Goal: Information Seeking & Learning: Learn about a topic

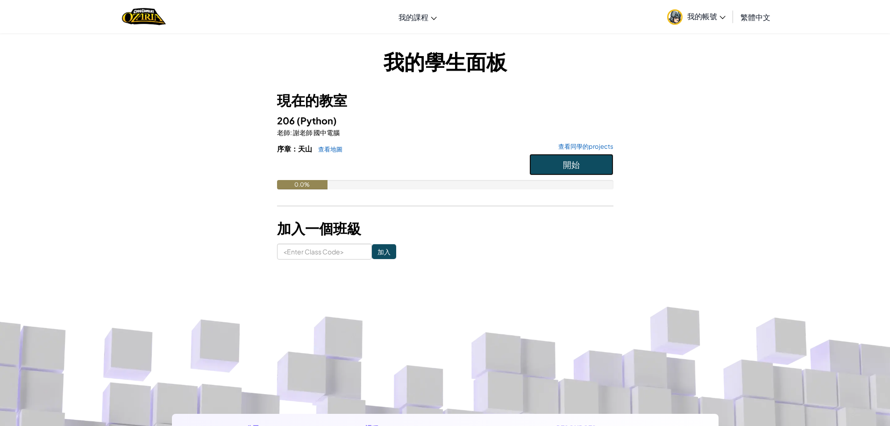
click at [546, 162] on button "開始" at bounding box center [571, 164] width 84 height 21
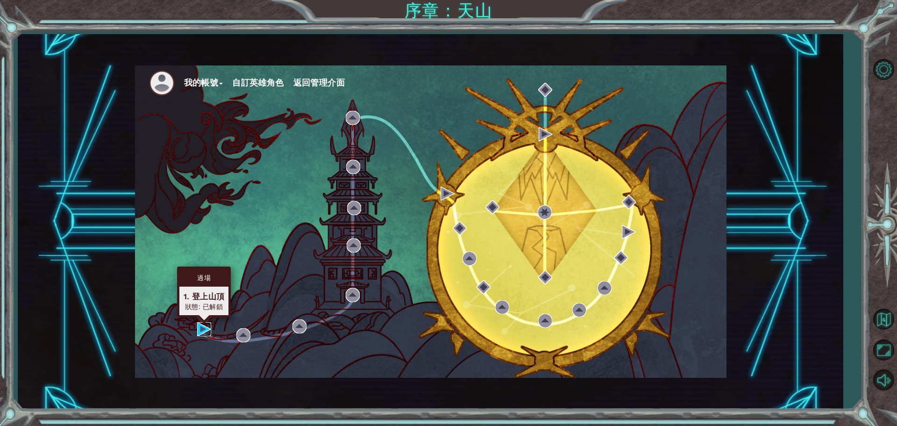
click at [200, 327] on img at bounding box center [204, 329] width 14 height 14
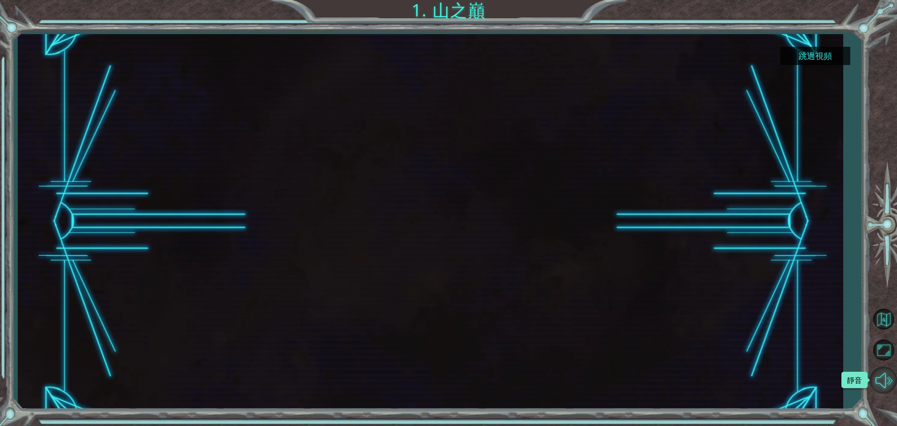
click at [886, 380] on button "靜音" at bounding box center [883, 379] width 27 height 27
click at [821, 57] on button "跳過視頻" at bounding box center [815, 56] width 70 height 18
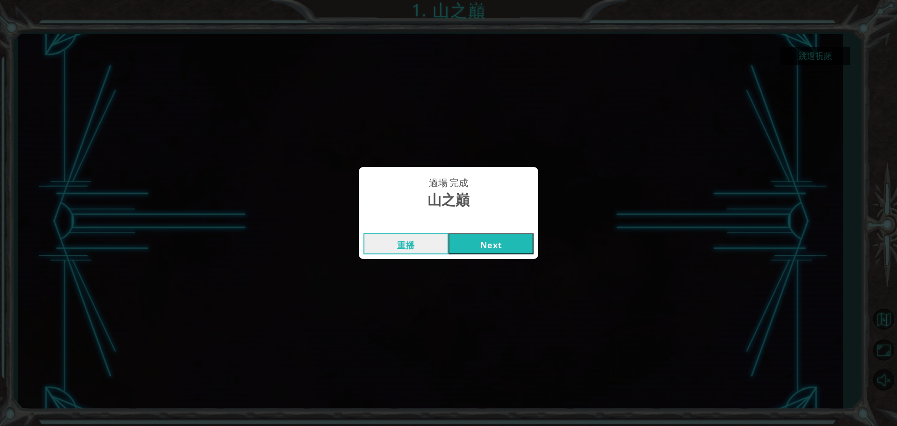
click at [511, 240] on button "Next" at bounding box center [491, 243] width 85 height 21
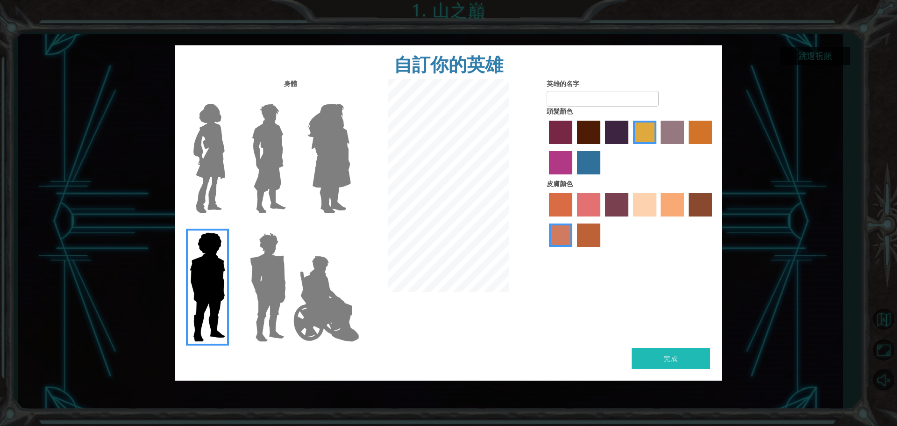
click at [288, 252] on img at bounding box center [267, 286] width 43 height 117
click at [290, 226] on input "Hero Garnet" at bounding box center [290, 226] width 0 height 0
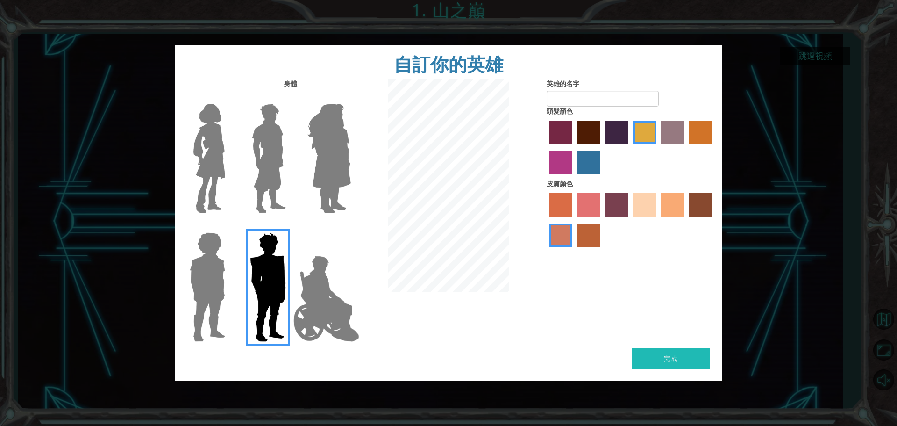
click at [278, 157] on img at bounding box center [269, 158] width 42 height 117
click at [290, 98] on input "Hero Lars" at bounding box center [290, 98] width 0 height 0
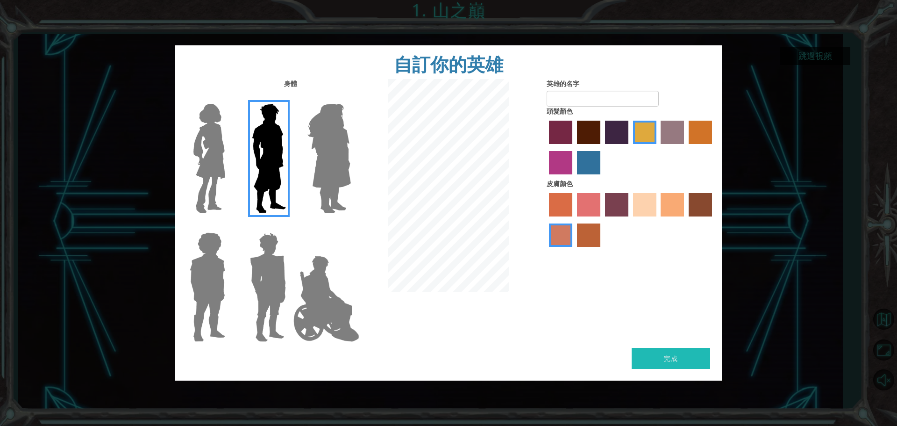
click at [221, 150] on img at bounding box center [209, 158] width 39 height 117
click at [229, 98] on input "Hero Connie" at bounding box center [229, 98] width 0 height 0
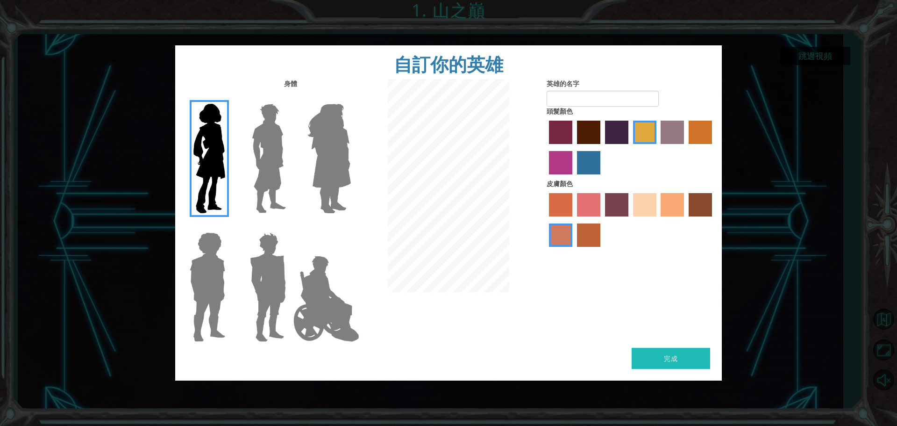
click at [290, 157] on div at bounding box center [266, 155] width 61 height 129
click at [328, 166] on img at bounding box center [329, 158] width 51 height 117
click at [350, 98] on input "Hero Amethyst" at bounding box center [350, 98] width 0 height 0
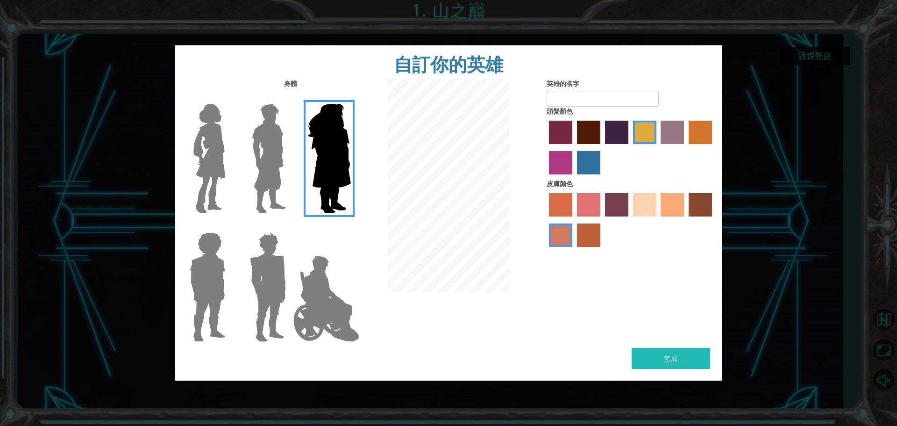
click at [340, 297] on img at bounding box center [326, 298] width 73 height 93
click at [350, 226] on input "Hero Jamie" at bounding box center [350, 226] width 0 height 0
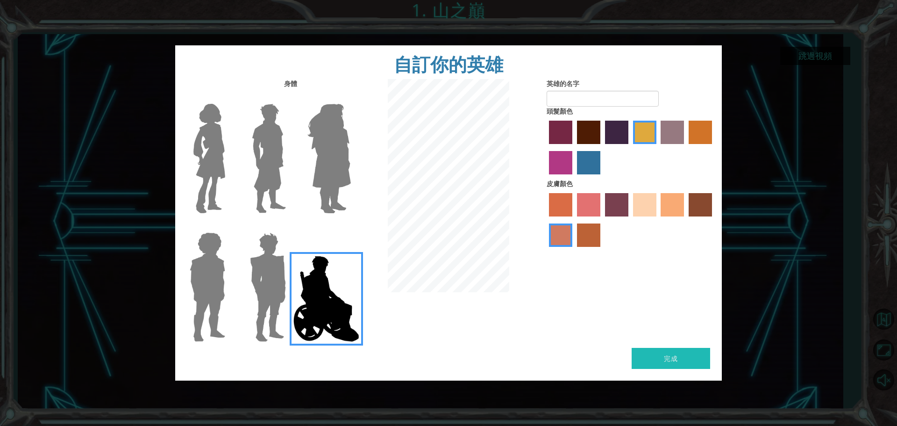
click at [271, 156] on img at bounding box center [269, 158] width 42 height 117
click at [290, 98] on input "Hero Lars" at bounding box center [290, 98] width 0 height 0
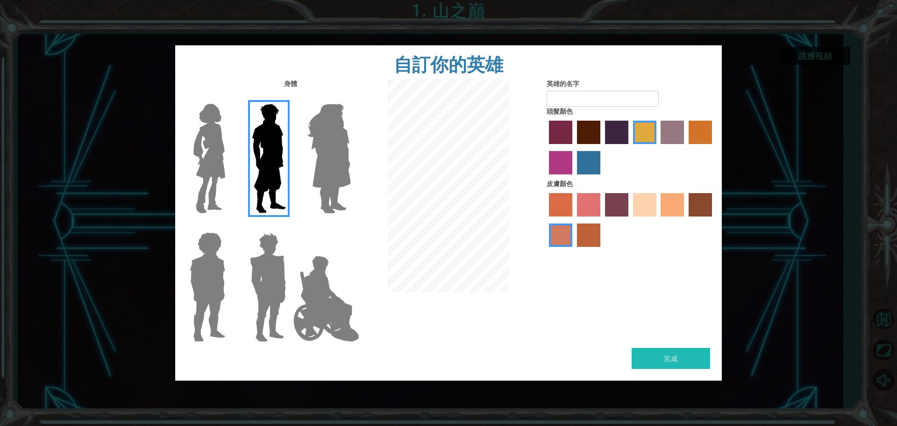
click at [328, 304] on img at bounding box center [326, 298] width 73 height 93
click at [350, 226] on input "Hero Jamie" at bounding box center [350, 226] width 0 height 0
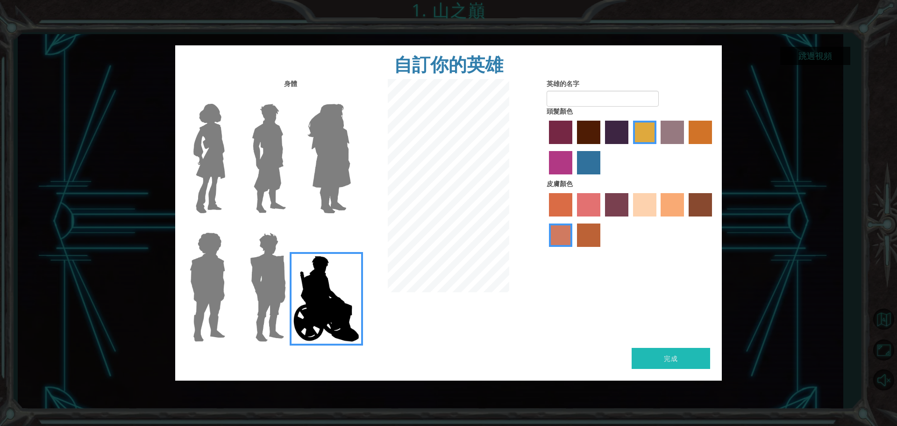
click at [599, 127] on label "maroon hair color" at bounding box center [588, 132] width 23 height 23
click at [574, 147] on input "maroon hair color" at bounding box center [574, 147] width 0 height 0
click at [585, 162] on label "lachmara hair color" at bounding box center [588, 162] width 23 height 23
click at [574, 178] on input "lachmara hair color" at bounding box center [574, 178] width 0 height 0
click at [645, 129] on label "tulip tree hair color" at bounding box center [644, 132] width 23 height 23
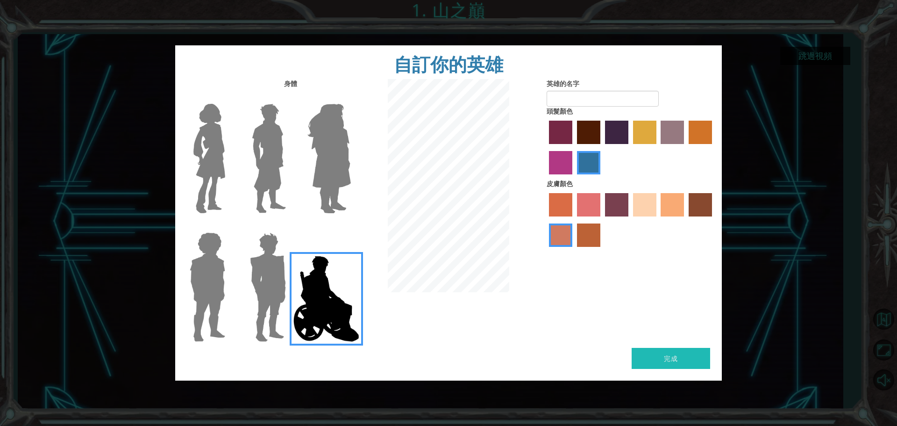
click at [630, 147] on input "tulip tree hair color" at bounding box center [630, 147] width 0 height 0
click at [645, 209] on label "sandy beach skin color" at bounding box center [644, 204] width 23 height 23
click at [630, 220] on input "sandy beach skin color" at bounding box center [630, 220] width 0 height 0
click at [675, 360] on button "完成" at bounding box center [671, 358] width 79 height 21
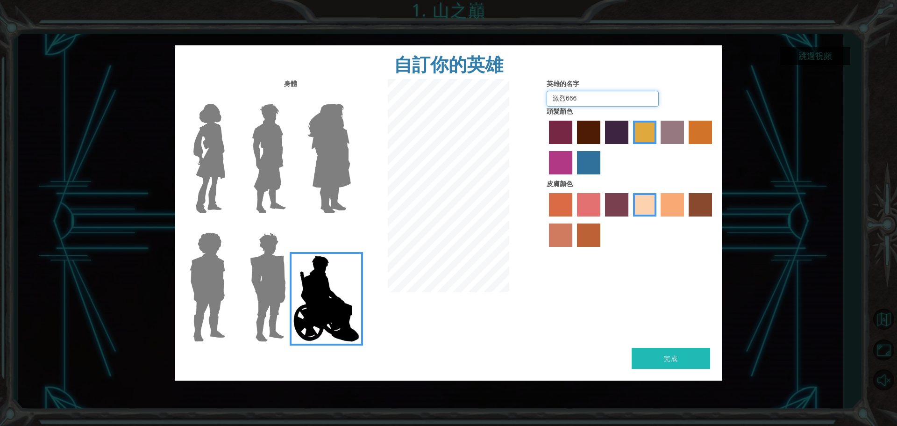
type input "激烈666"
click at [657, 356] on button "完成" at bounding box center [671, 358] width 79 height 21
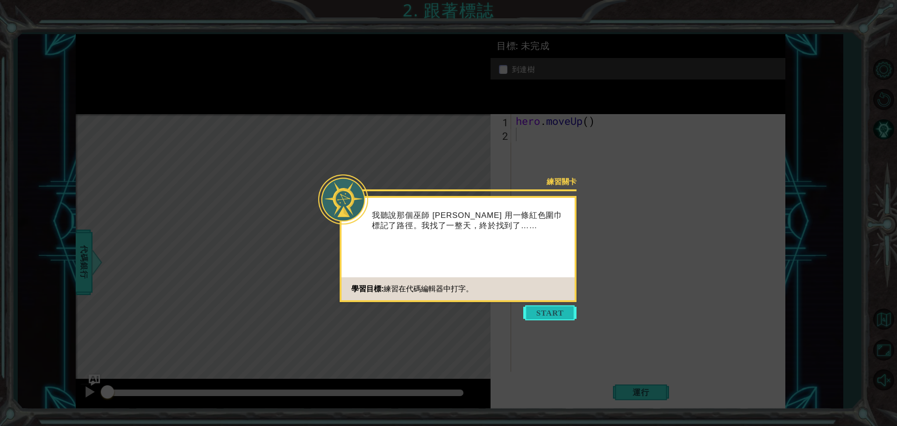
click at [550, 310] on button "Start" at bounding box center [549, 312] width 53 height 15
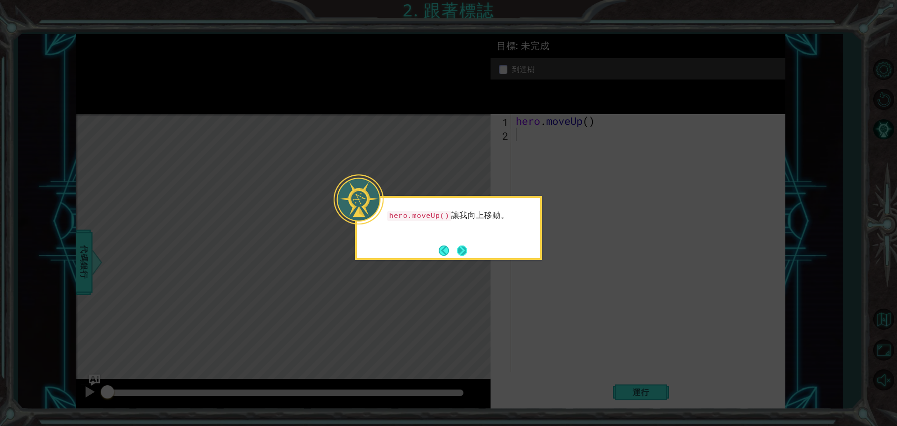
click at [465, 247] on button "Next" at bounding box center [462, 250] width 10 height 10
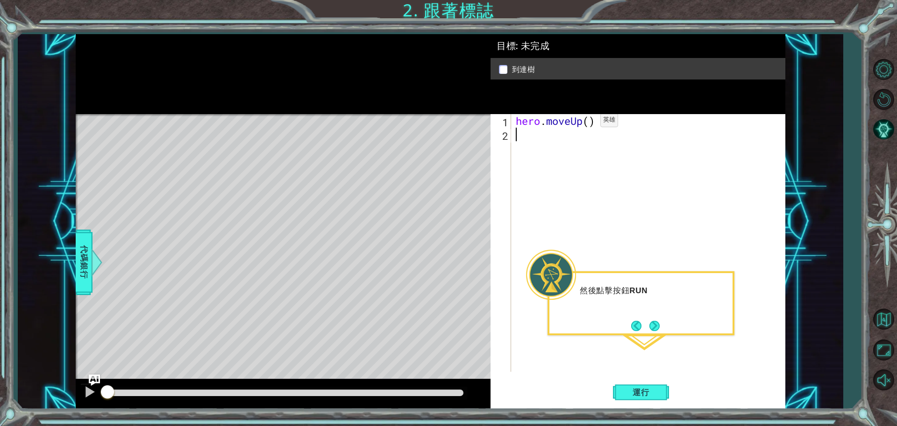
click at [586, 122] on div "hero . moveUp ( )" at bounding box center [650, 256] width 273 height 285
click at [591, 123] on div "hero . moveUp ( )" at bounding box center [650, 256] width 273 height 285
click at [630, 398] on button "運行" at bounding box center [641, 391] width 56 height 29
type textarea "hero.moveUp(2)"
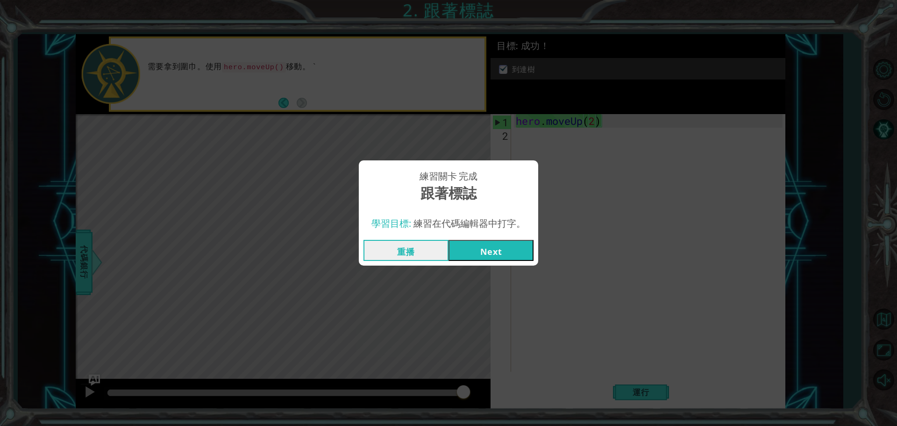
click at [476, 247] on button "Next" at bounding box center [491, 250] width 85 height 21
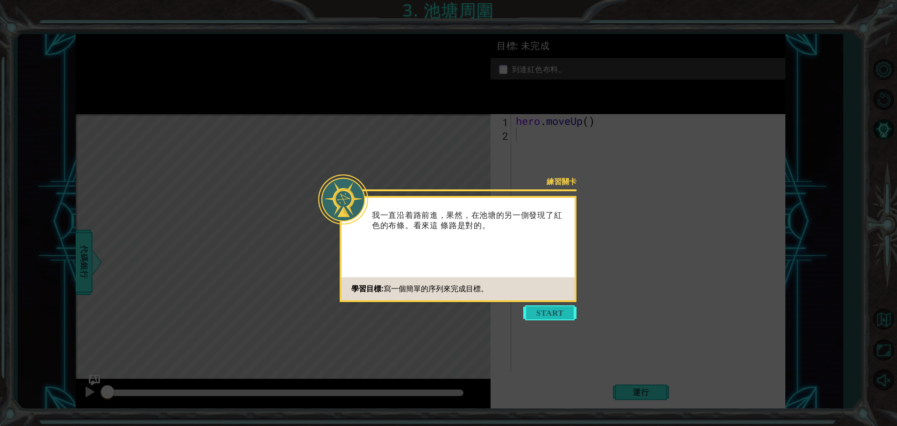
click at [540, 312] on button "Start" at bounding box center [549, 312] width 53 height 15
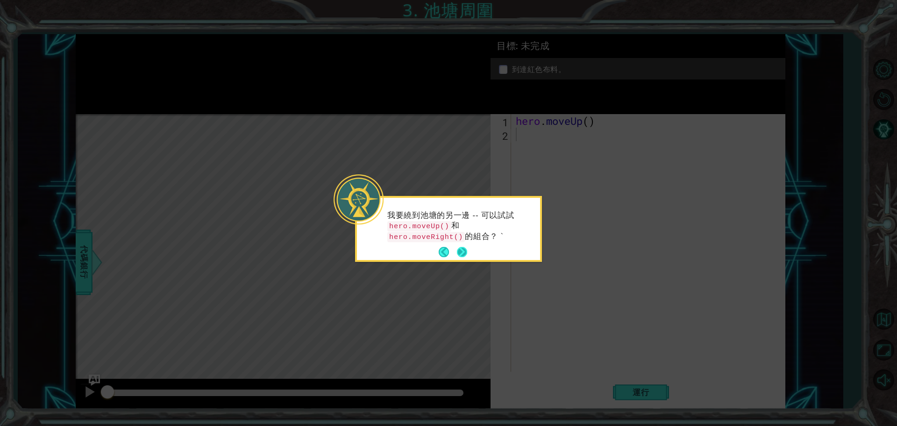
click at [464, 250] on button "Next" at bounding box center [462, 252] width 10 height 10
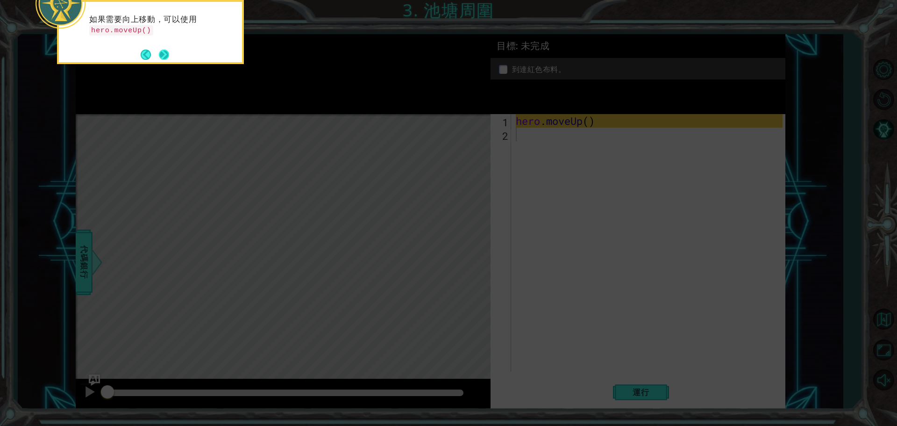
click at [164, 55] on button "Next" at bounding box center [164, 55] width 10 height 10
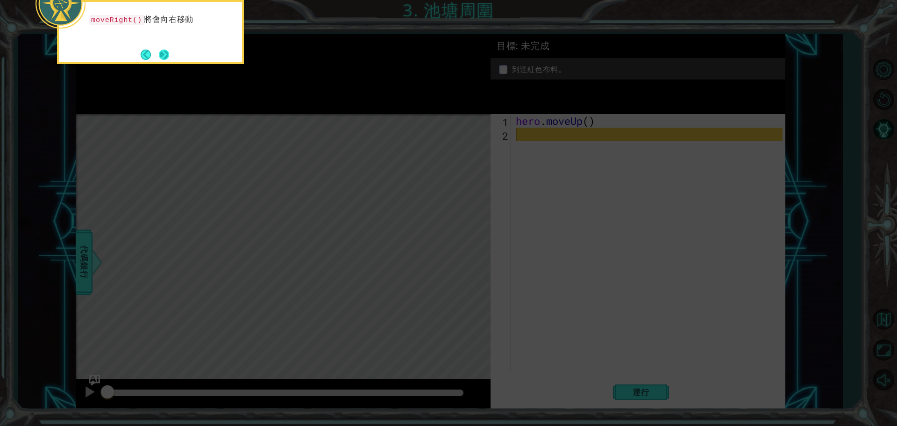
click at [164, 55] on button "Next" at bounding box center [164, 55] width 10 height 10
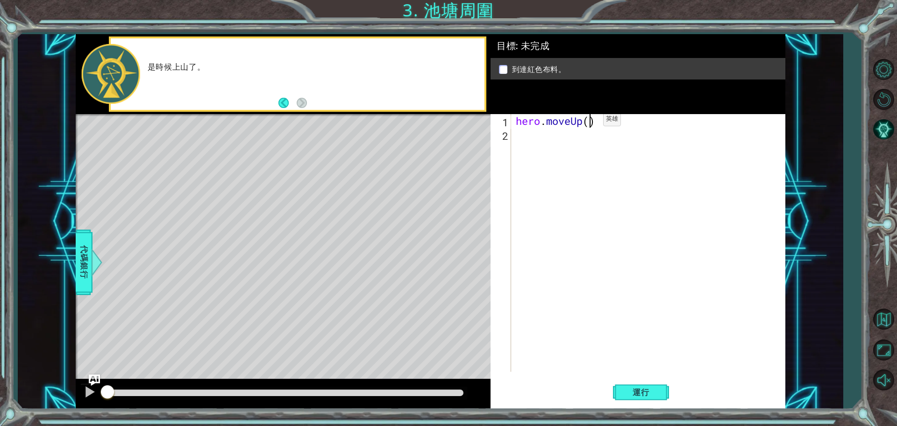
click at [589, 121] on div "hero . moveUp ( )" at bounding box center [650, 256] width 273 height 285
type textarea "2"
click at [528, 141] on div "hero . moveUp ( 2 )" at bounding box center [650, 256] width 273 height 285
type textarea "ㄘ"
type textarea "H"
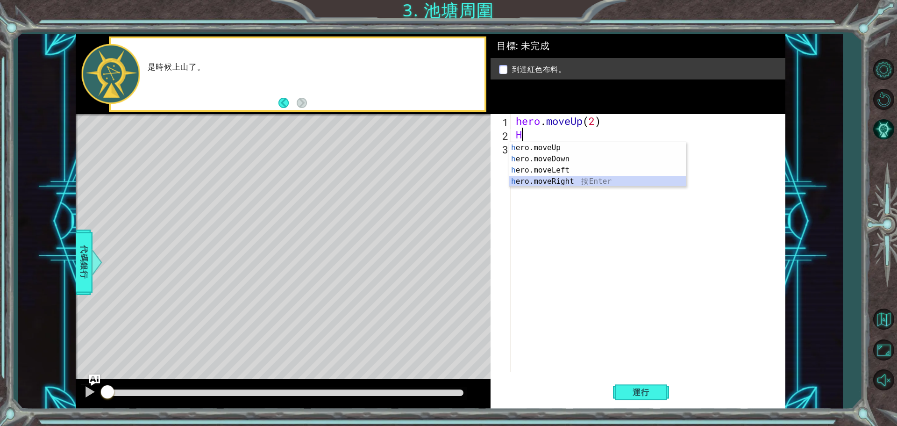
click at [544, 177] on div "h ero.moveUp 按 Enter h ero.moveDown 按 Enter h ero.moveLeft 按 Enter h ero.moveRi…" at bounding box center [597, 175] width 177 height 67
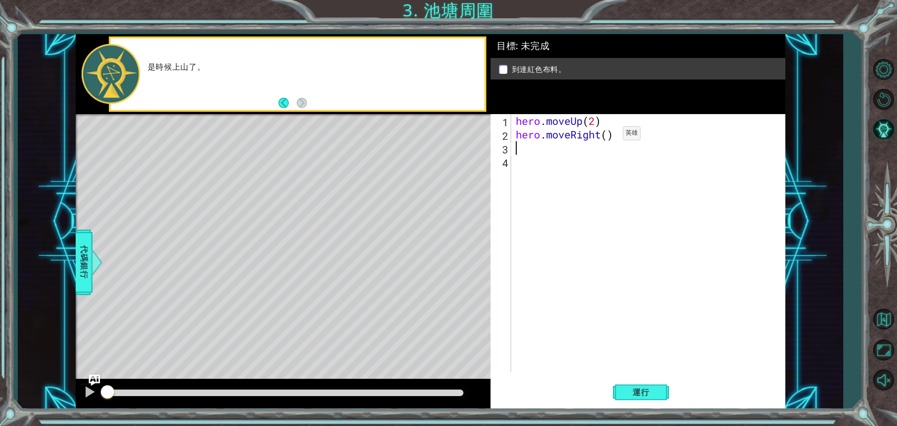
click at [609, 136] on div "hero . moveUp ( 2 ) hero . moveRight ( )" at bounding box center [650, 256] width 273 height 285
type textarea "hero.moveRight(1)"
click at [520, 143] on div "hero . moveUp ( 2 ) hero . moveRight ( 1 )" at bounding box center [650, 256] width 273 height 285
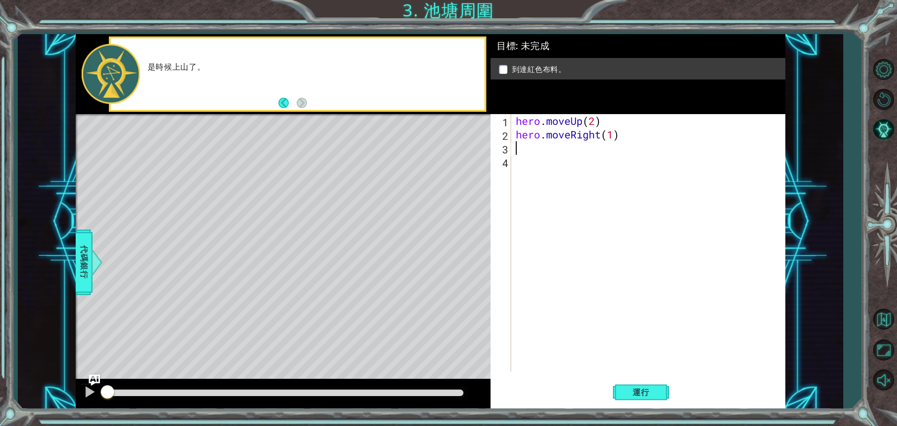
type textarea "H"
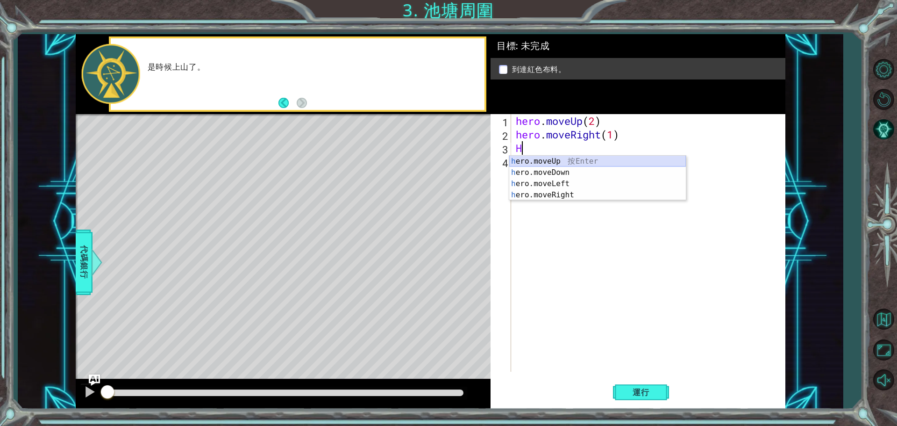
click at [549, 161] on div "h ero.moveUp 按 Enter h ero.moveDown 按 Enter h ero.moveLeft 按 Enter h ero.moveRi…" at bounding box center [597, 189] width 177 height 67
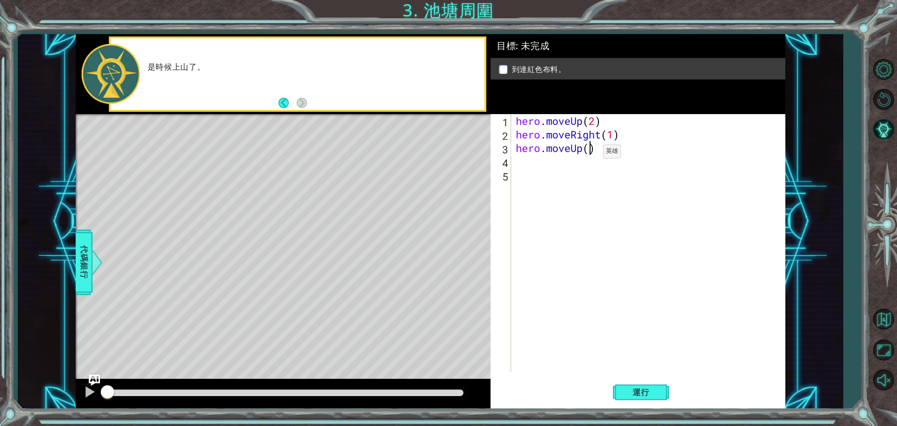
click at [589, 154] on div "hero . moveUp ( 2 ) hero . moveRight ( 1 ) hero . moveUp ( )" at bounding box center [650, 256] width 273 height 285
type textarea "hero.moveUp(1)"
click at [641, 395] on span "運行" at bounding box center [641, 391] width 36 height 9
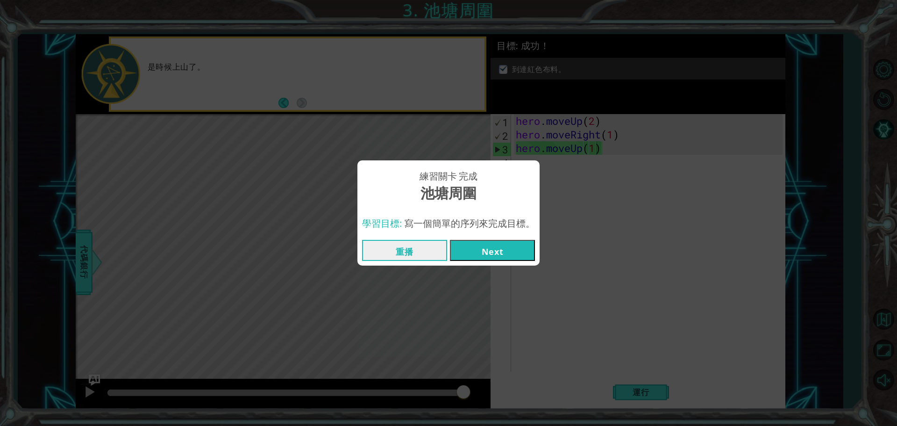
click at [472, 249] on button "Next" at bounding box center [492, 250] width 85 height 21
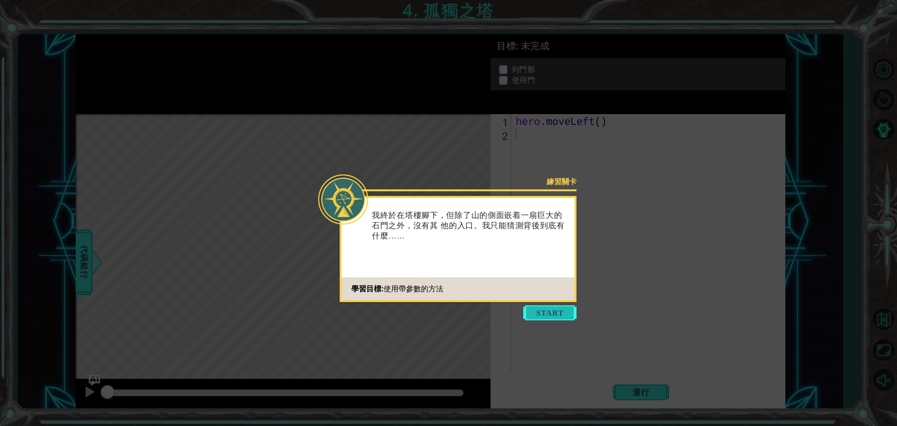
click at [558, 311] on button "Start" at bounding box center [549, 312] width 53 height 15
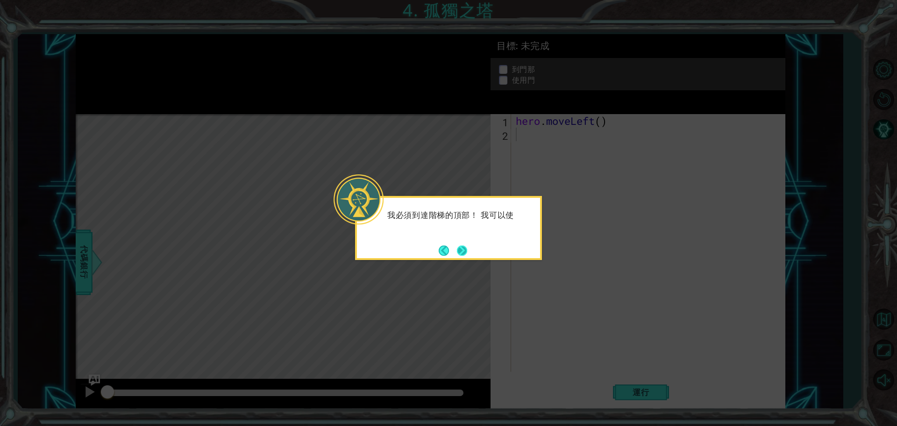
click at [459, 248] on button "Next" at bounding box center [462, 250] width 10 height 10
click at [459, 248] on button "Next" at bounding box center [462, 250] width 12 height 12
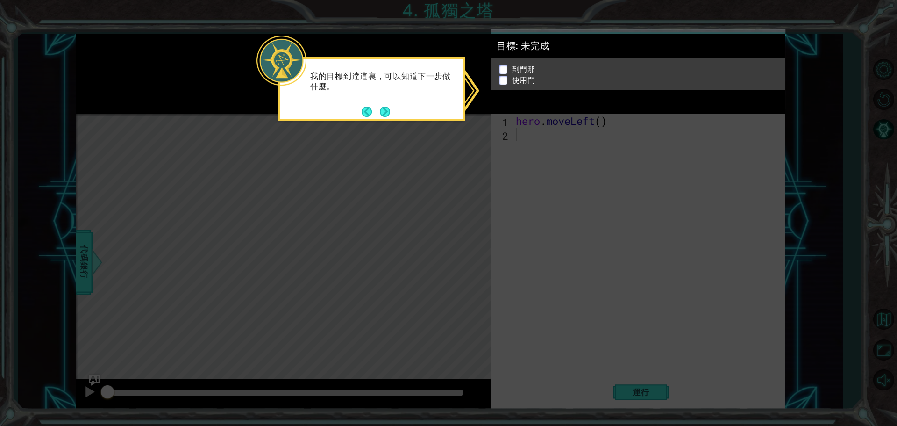
click at [388, 103] on div "我的目標到達這裏，可以知道下一步做什麼。" at bounding box center [371, 86] width 183 height 47
click at [386, 110] on button "Next" at bounding box center [385, 111] width 11 height 11
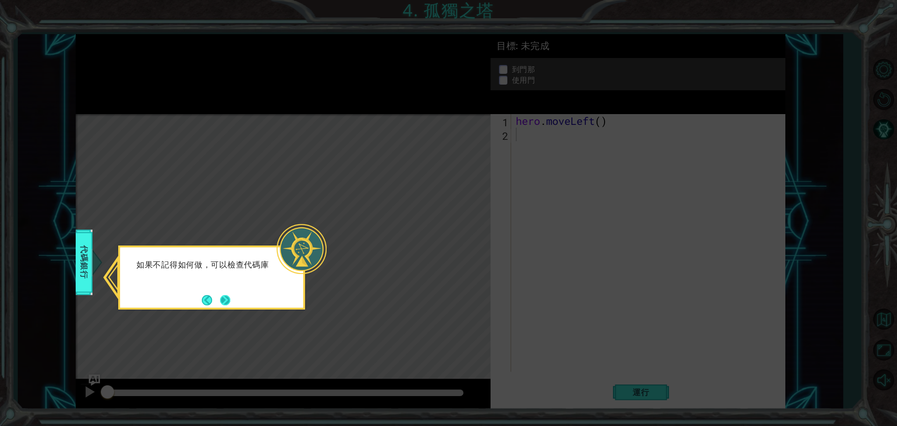
click at [221, 298] on button "Next" at bounding box center [225, 300] width 10 height 10
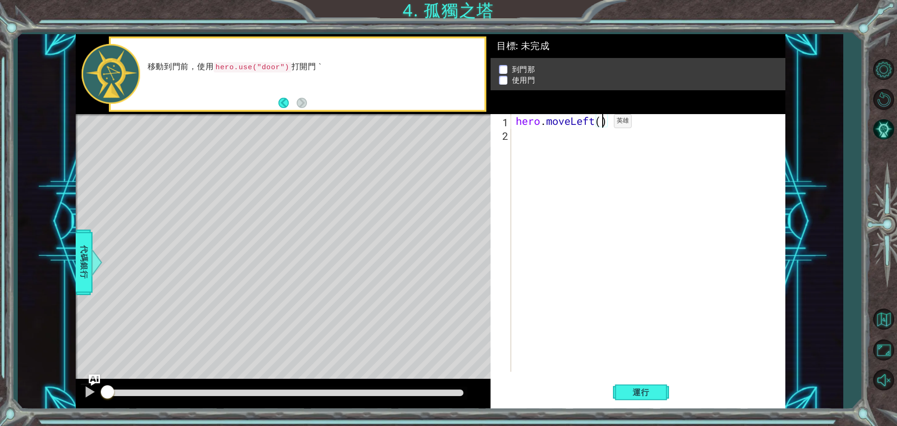
click at [600, 123] on div "hero . moveLeft ( )" at bounding box center [650, 256] width 273 height 285
type textarea "hero.moveLeft(2)"
click at [533, 138] on div "hero . moveLeft ( 2 )" at bounding box center [650, 256] width 273 height 285
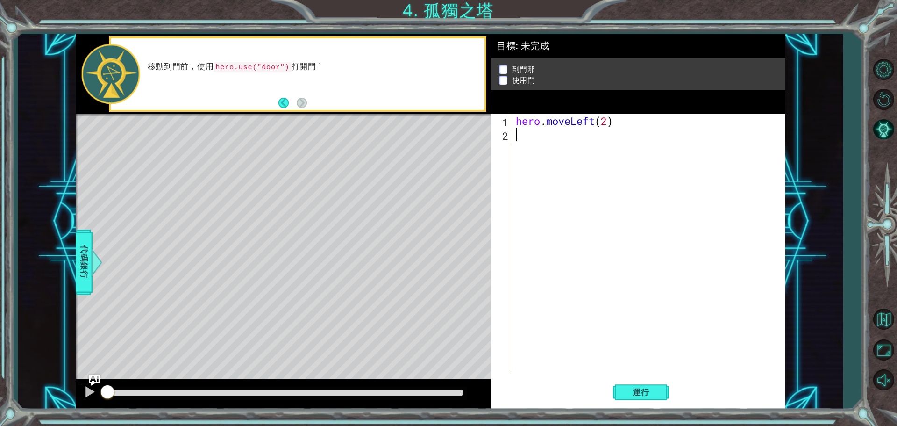
type textarea "H"
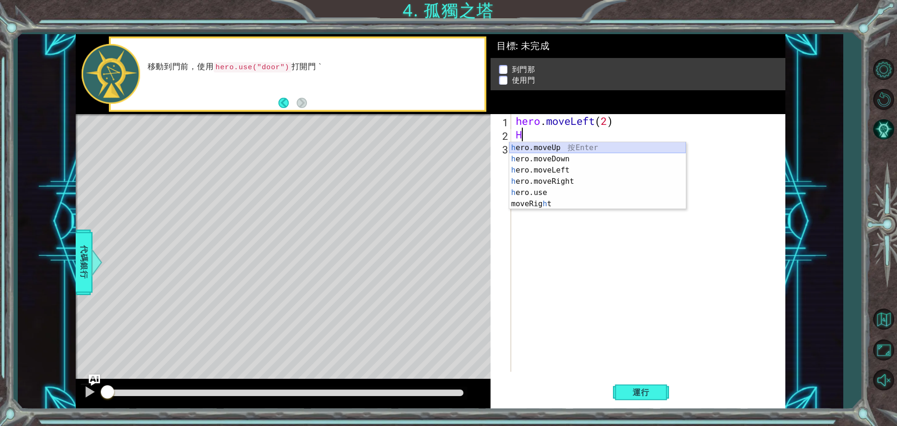
click at [555, 147] on div "h ero.moveUp 按 Enter h ero.moveDown 按 Enter h ero.moveLeft 按 Enter h ero.moveRi…" at bounding box center [597, 187] width 177 height 90
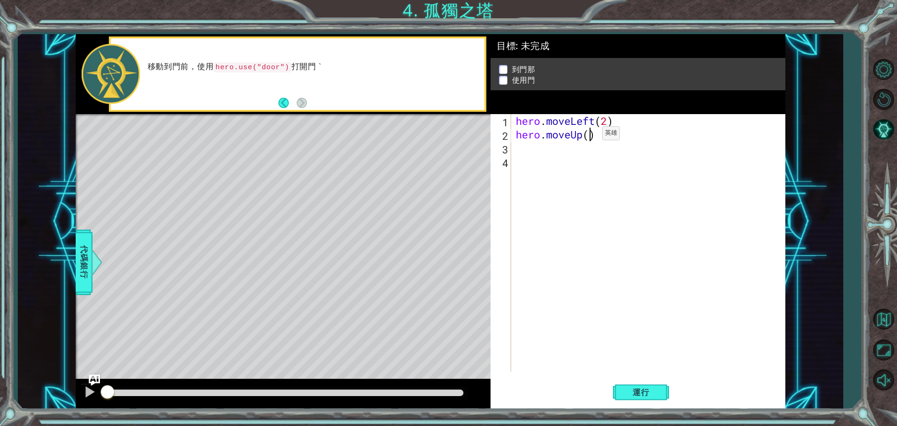
click at [588, 136] on div "hero . moveLeft ( 2 ) hero . moveUp ( )" at bounding box center [650, 256] width 273 height 285
type textarea "hero.moveUp(3)"
click at [527, 146] on div "hero . moveLeft ( 2 ) hero . moveUp ( 3 )" at bounding box center [650, 256] width 273 height 285
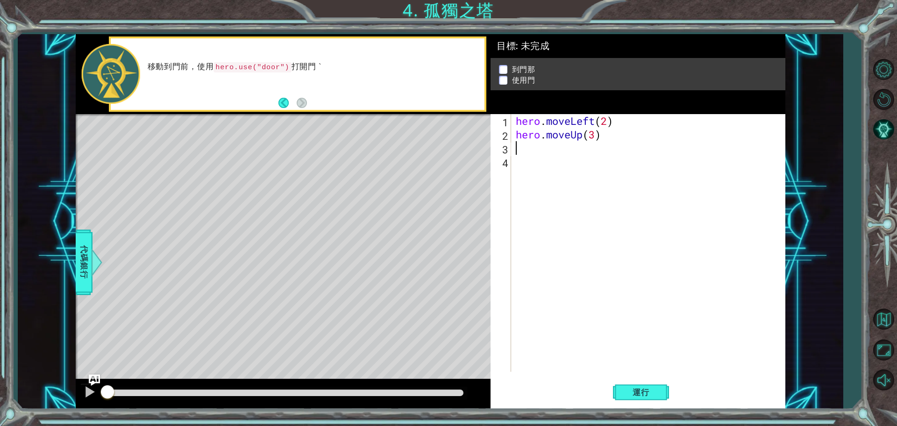
type textarea "H"
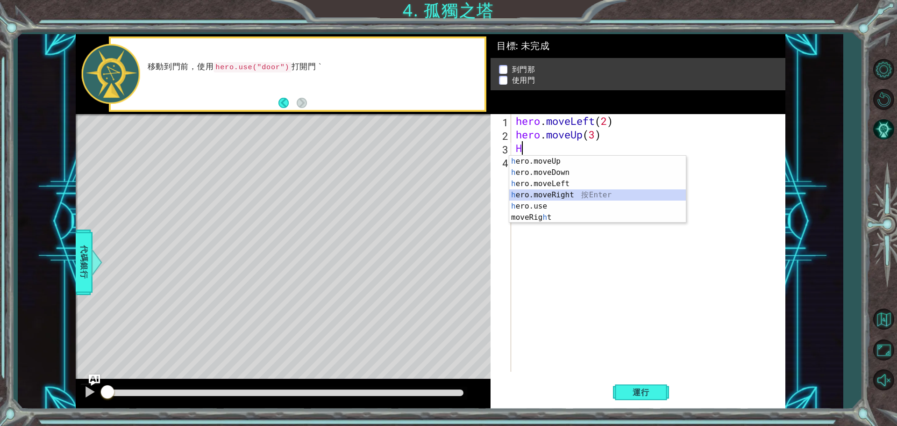
click at [557, 195] on div "h ero.moveUp 按 Enter h ero.moveDown 按 Enter h ero.moveLeft 按 Enter h ero.moveRi…" at bounding box center [597, 201] width 177 height 90
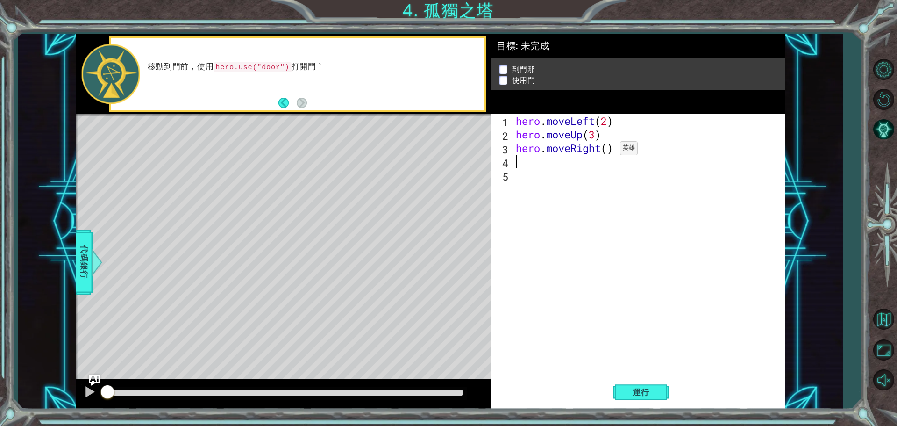
click at [606, 150] on div "hero . moveLeft ( 2 ) hero . moveUp ( 3 ) hero . moveRight ( )" at bounding box center [650, 256] width 273 height 285
type textarea "hero.moveRight(3)"
click at [519, 166] on div "hero . moveLeft ( 2 ) hero . moveUp ( 3 ) hero . moveRight ( 3 )" at bounding box center [650, 256] width 273 height 285
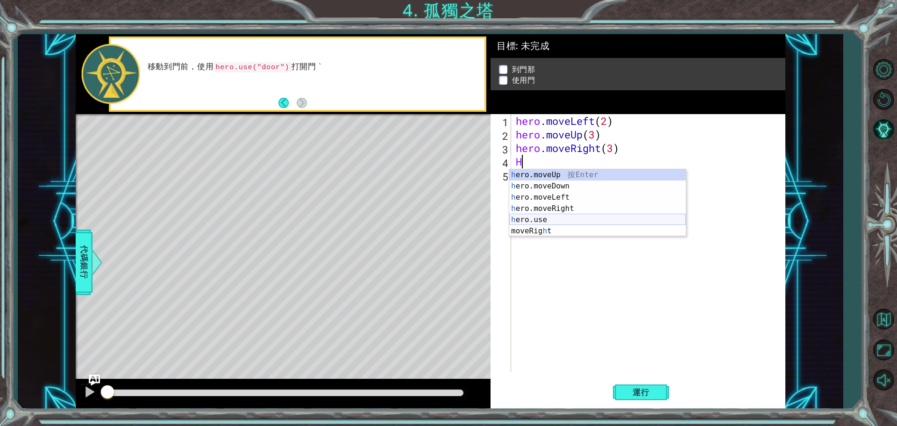
click at [550, 221] on div "h ero.moveUp 按 Enter h ero.moveDown 按 Enter h ero.moveLeft 按 Enter h ero.moveRi…" at bounding box center [597, 214] width 177 height 90
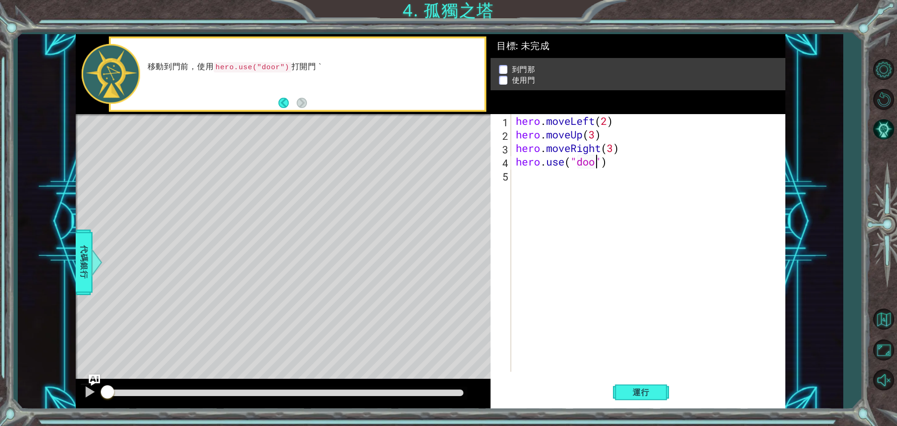
scroll to position [0, 4]
click at [644, 387] on span "運行" at bounding box center [641, 391] width 36 height 9
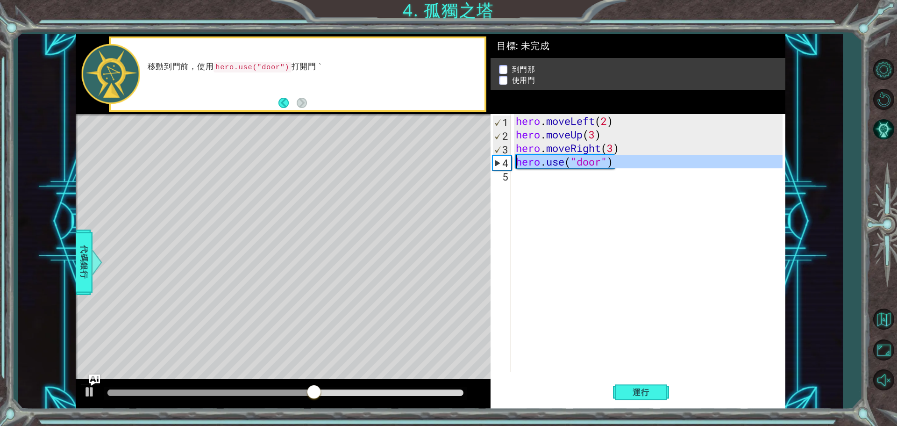
click at [503, 167] on div "4" at bounding box center [502, 163] width 18 height 14
type textarea "hero.use("door")"
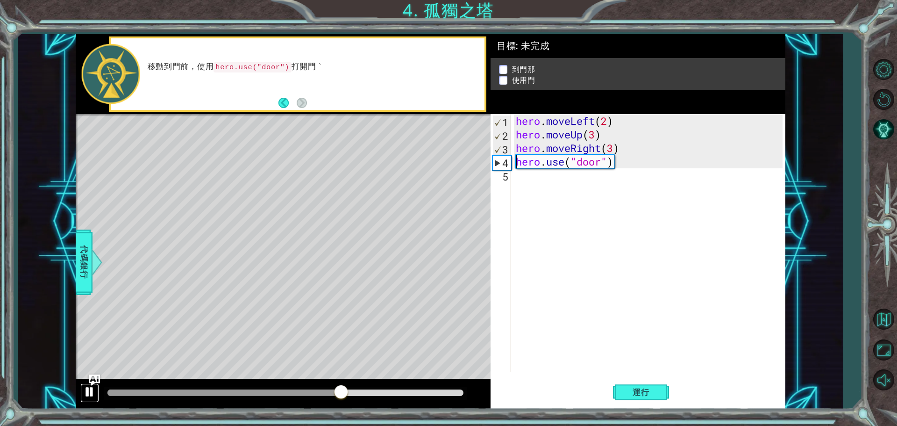
click at [91, 395] on div at bounding box center [90, 392] width 12 height 12
click at [520, 176] on div "hero . moveLeft ( 2 ) hero . moveUp ( 3 ) hero . moveRight ( 3 ) hero . use ( "…" at bounding box center [650, 256] width 273 height 285
click at [659, 390] on button "運行" at bounding box center [641, 391] width 56 height 29
click at [612, 149] on div "hero . moveLeft ( 2 ) hero . moveUp ( 3 ) hero . moveRight ( 3 ) hero . use ( "…" at bounding box center [650, 256] width 273 height 285
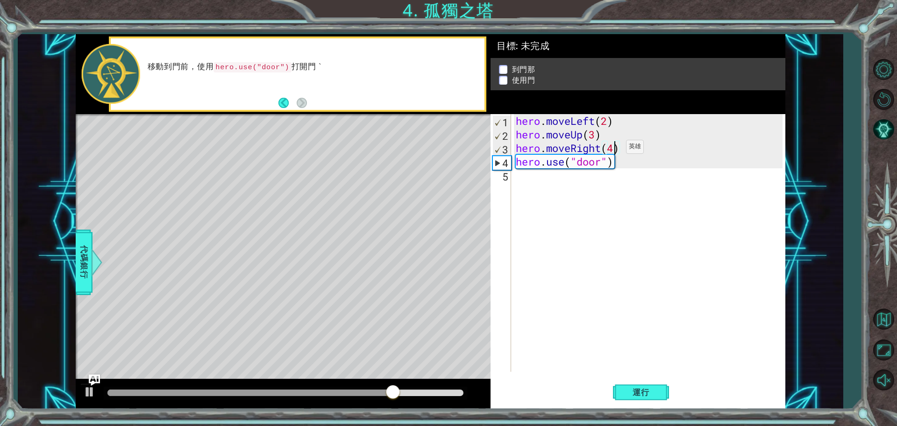
scroll to position [0, 4]
click at [642, 385] on button "運行" at bounding box center [641, 391] width 56 height 29
drag, startPoint x: 619, startPoint y: 164, endPoint x: 518, endPoint y: 163, distance: 100.5
click at [518, 163] on div "hero . moveLeft ( 2 ) hero . moveUp ( 3 ) hero . moveRight ( 4 ) hero . use ( "…" at bounding box center [650, 256] width 273 height 285
type textarea "hero.use("door")"
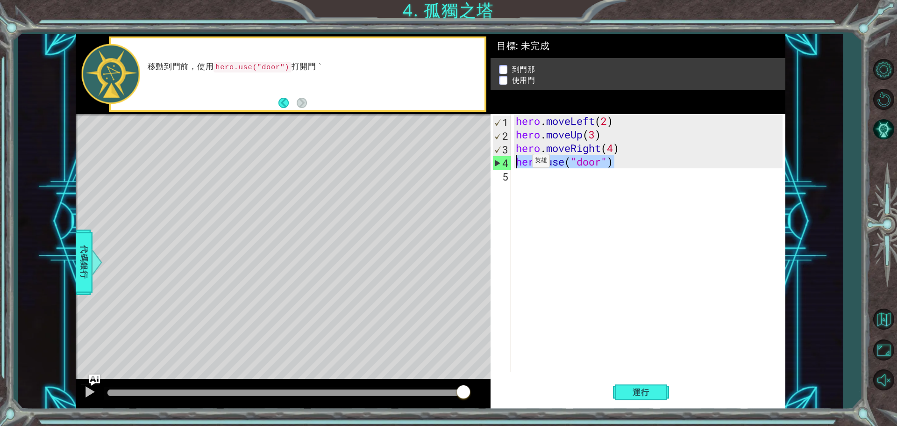
scroll to position [0, 0]
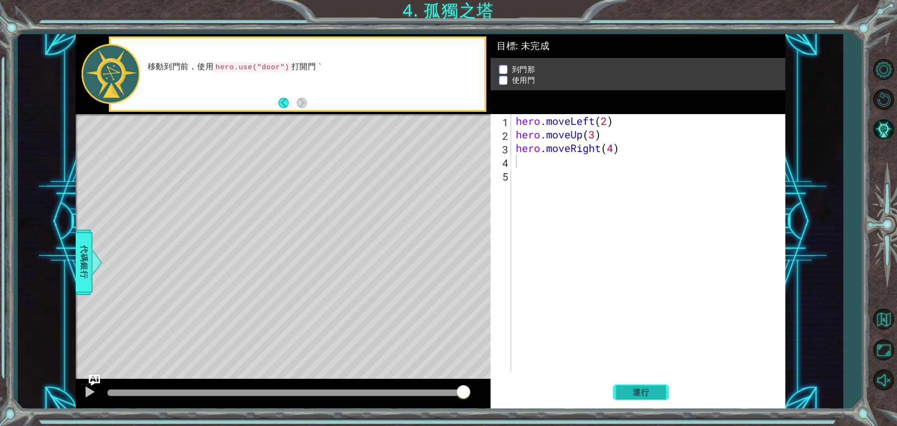
click at [640, 402] on button "運行" at bounding box center [641, 391] width 56 height 29
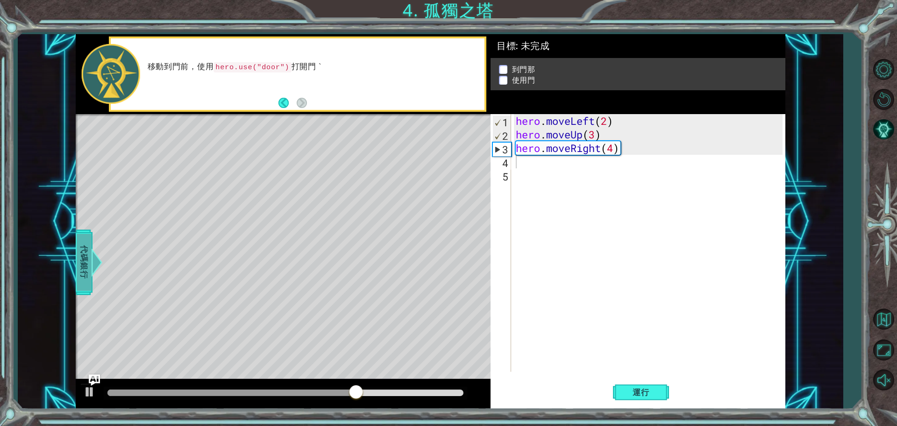
click at [84, 256] on span "代碼銀行" at bounding box center [79, 262] width 15 height 57
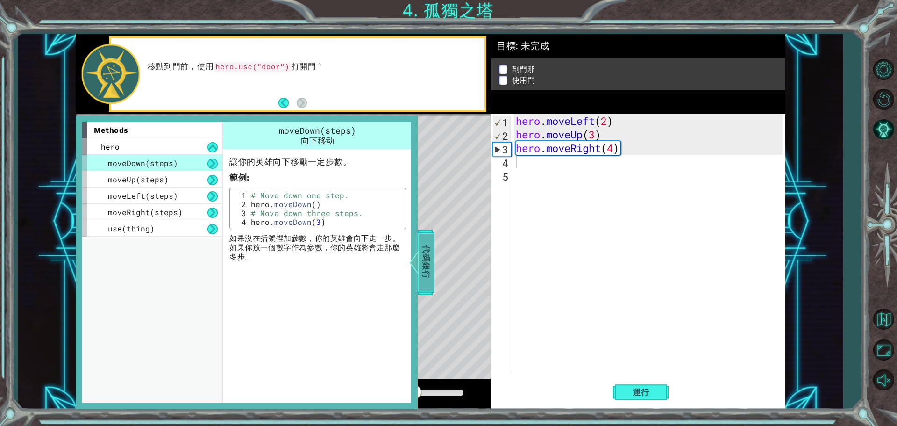
click at [431, 269] on span "代碼銀行" at bounding box center [423, 262] width 15 height 57
